Goal: Information Seeking & Learning: Learn about a topic

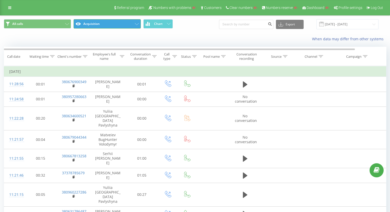
click at [115, 27] on button "Acquisition" at bounding box center [107, 23] width 67 height 9
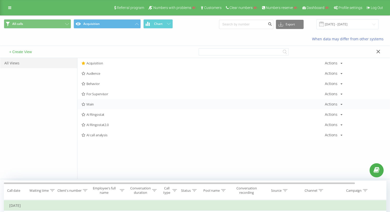
click at [113, 105] on span "Main" at bounding box center [202, 104] width 243 height 4
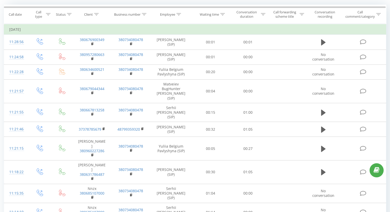
scroll to position [43, 0]
click at [178, 12] on div at bounding box center [178, 13] width 5 height 4
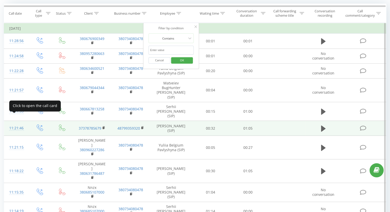
click at [14, 123] on div "11:21:46" at bounding box center [16, 128] width 14 height 10
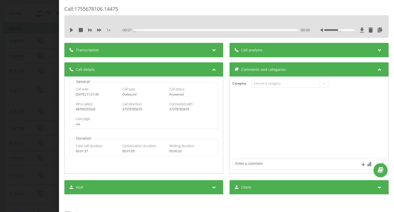
click at [147, 49] on div "Transcription" at bounding box center [143, 50] width 159 height 14
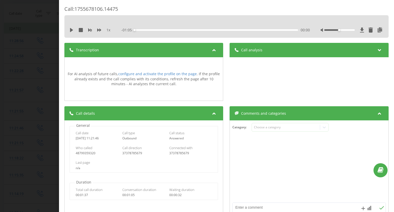
click at [18, 34] on div "Call : 1755678106.14475 1 x - 01:05 00:00 00:00 Transcription For AI analysis o…" at bounding box center [197, 106] width 394 height 212
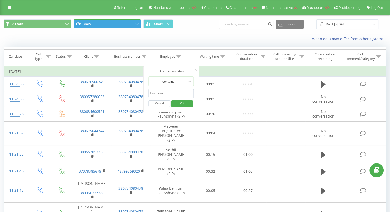
click at [94, 24] on button "Main" at bounding box center [107, 23] width 67 height 9
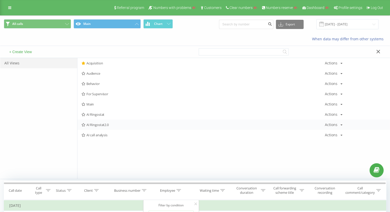
click at [108, 126] on div "AI Ringostat2.0 Actions Edit Copy Delete Default Share" at bounding box center [233, 124] width 312 height 10
click at [103, 124] on span "AI Ringostat2.0" at bounding box center [202, 125] width 243 height 4
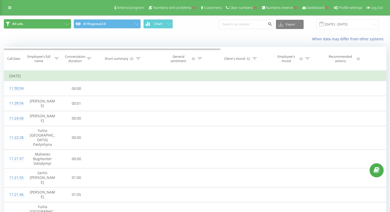
click at [48, 19] on button "All calls" at bounding box center [37, 23] width 67 height 9
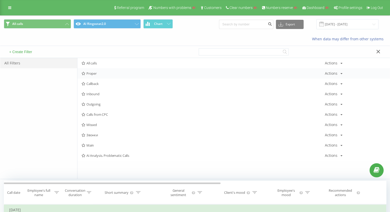
click at [123, 71] on span "Proper" at bounding box center [202, 73] width 243 height 4
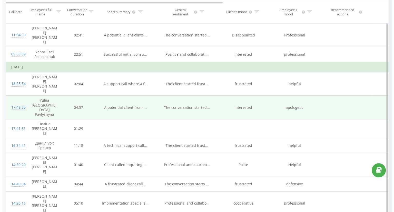
scroll to position [71, 0]
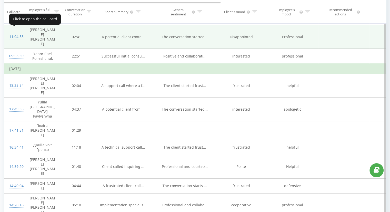
click at [15, 32] on div "11:04:53" at bounding box center [14, 37] width 10 height 10
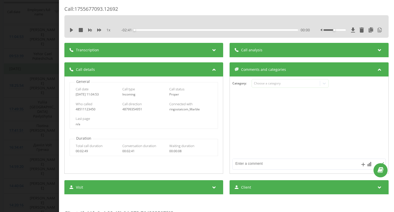
click at [166, 47] on div "Transcription" at bounding box center [143, 50] width 159 height 14
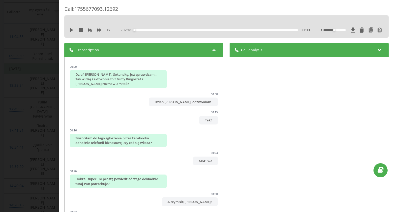
click at [252, 46] on div "Call analysis" at bounding box center [309, 50] width 159 height 14
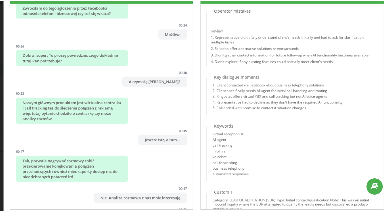
scroll to position [71, 0]
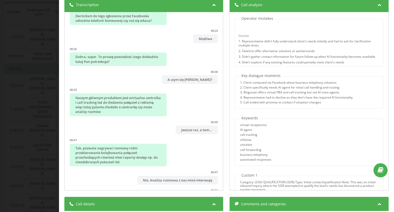
click at [26, 76] on div "Call : 1755677093.12692 1 x - 02:41 00:00 00:00 Transcription 00:00 Dzień dobry…" at bounding box center [197, 106] width 394 height 212
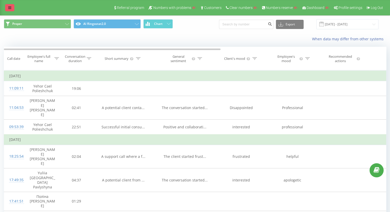
click at [10, 7] on icon at bounding box center [9, 8] width 3 height 4
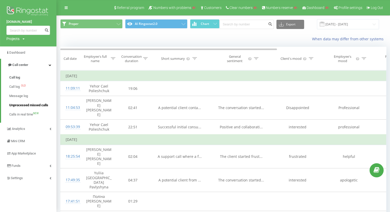
click at [35, 104] on span "Unprocessed missed calls" at bounding box center [28, 104] width 39 height 5
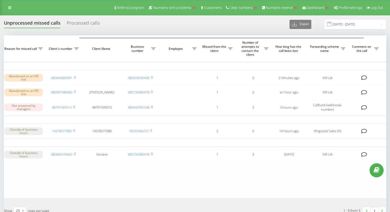
scroll to position [0, 100]
click at [80, 25] on div "Processed calls" at bounding box center [83, 24] width 33 height 8
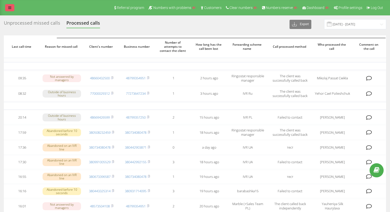
click at [10, 6] on icon at bounding box center [9, 8] width 3 height 4
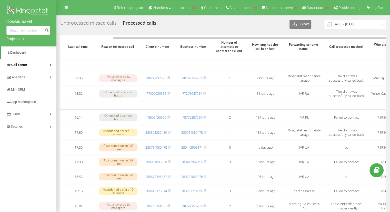
click at [15, 65] on span "Call center" at bounding box center [19, 65] width 16 height 4
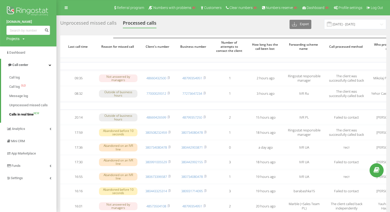
click at [21, 115] on span "Calls in real time" at bounding box center [21, 114] width 24 height 5
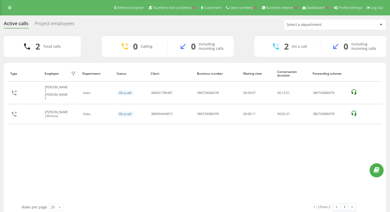
click at [58, 24] on div "Project employees" at bounding box center [55, 25] width 40 height 8
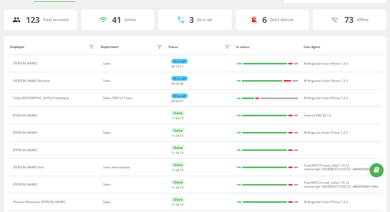
scroll to position [27, 0]
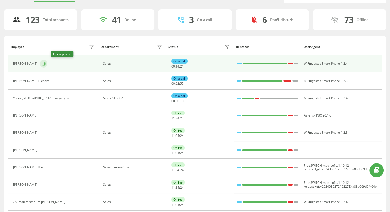
click at [46, 64] on icon at bounding box center [44, 63] width 4 height 4
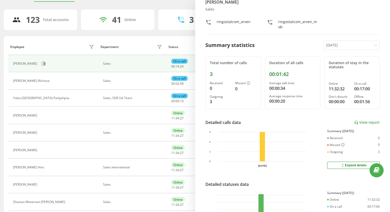
scroll to position [26, 0]
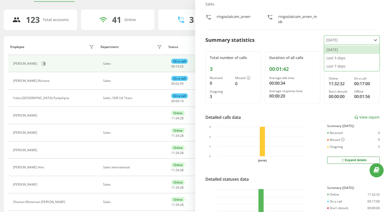
click at [331, 38] on div at bounding box center [347, 40] width 43 height 6
click at [332, 67] on div "Last 7 days" at bounding box center [351, 66] width 55 height 8
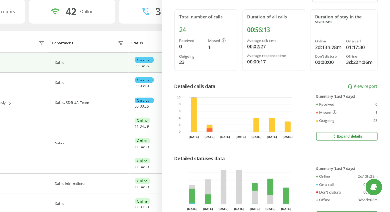
scroll to position [68, 0]
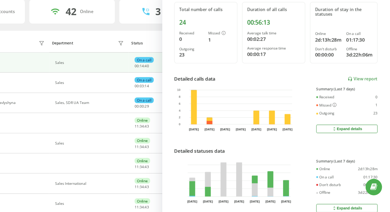
click at [336, 117] on button "Expand details" at bounding box center [353, 120] width 53 height 7
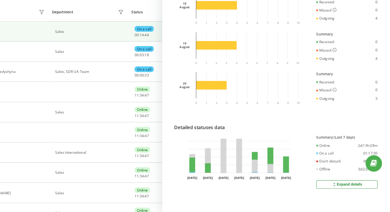
scroll to position [34, 0]
click at [341, 186] on div "Expand details" at bounding box center [353, 188] width 26 height 4
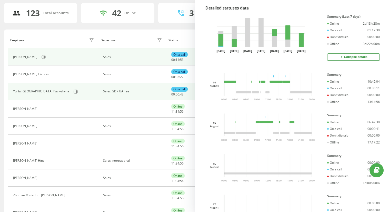
scroll to position [0, 0]
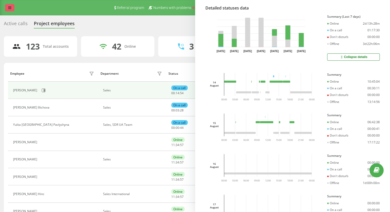
click at [8, 6] on icon at bounding box center [9, 8] width 3 height 4
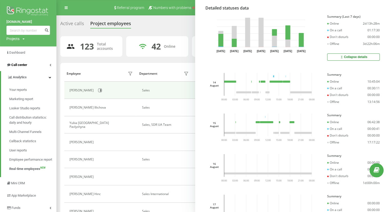
click at [15, 63] on span "Call center" at bounding box center [19, 65] width 16 height 4
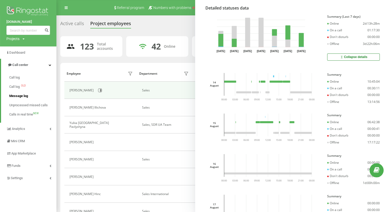
click at [23, 96] on span "Message log" at bounding box center [18, 95] width 19 height 5
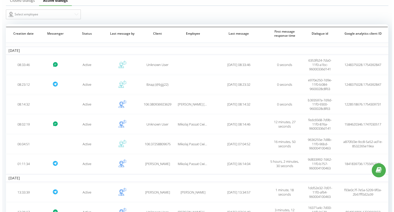
scroll to position [36, 0]
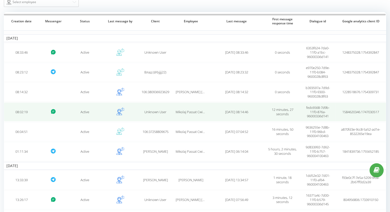
click at [155, 107] on td "Unknown User" at bounding box center [155, 111] width 35 height 19
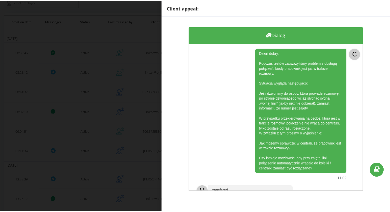
scroll to position [17, 0]
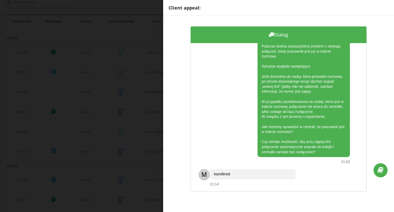
click at [115, 94] on div "Client appeal: Dialog Dzień dobry, Podczas testów zauważyliśmy problem z obsług…" at bounding box center [197, 106] width 394 height 212
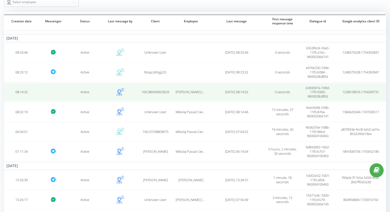
scroll to position [90, 0]
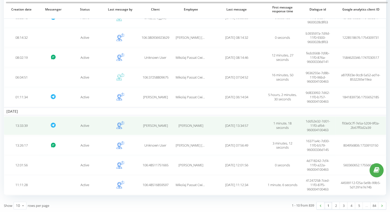
click at [132, 123] on td at bounding box center [119, 125] width 35 height 19
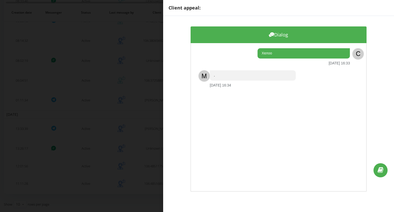
click at [125, 87] on div "Client appeal: Dialog Хелоо [DATE] 16:33 C M . [DATE] 16:34" at bounding box center [197, 106] width 394 height 212
